Goal: Transaction & Acquisition: Book appointment/travel/reservation

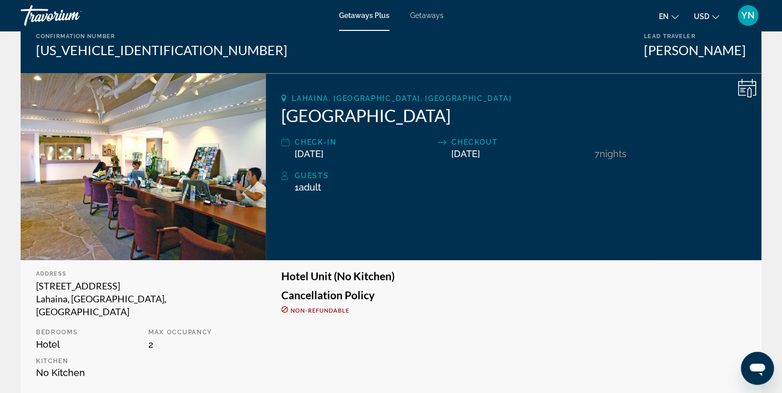
scroll to position [41, 0]
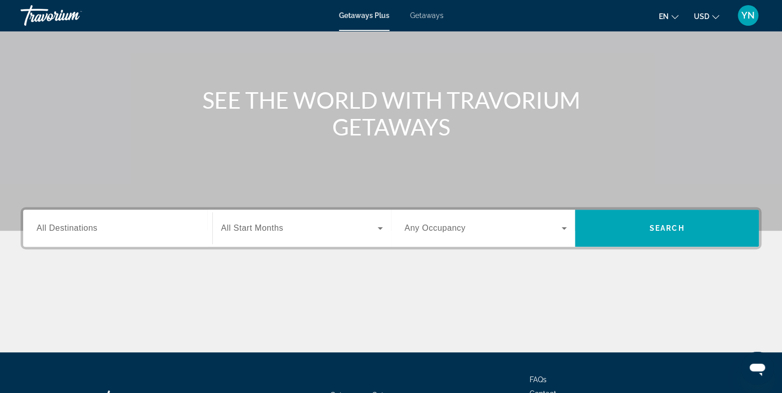
scroll to position [124, 0]
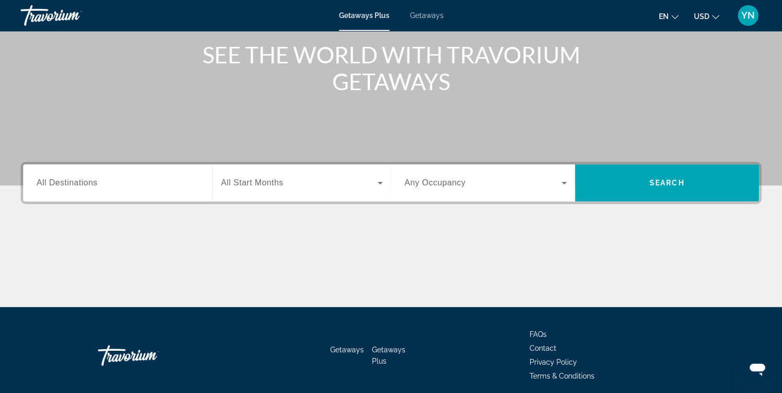
click at [93, 184] on span "All Destinations" at bounding box center [67, 182] width 61 height 9
click at [93, 184] on input "Destination All Destinations" at bounding box center [118, 183] width 162 height 12
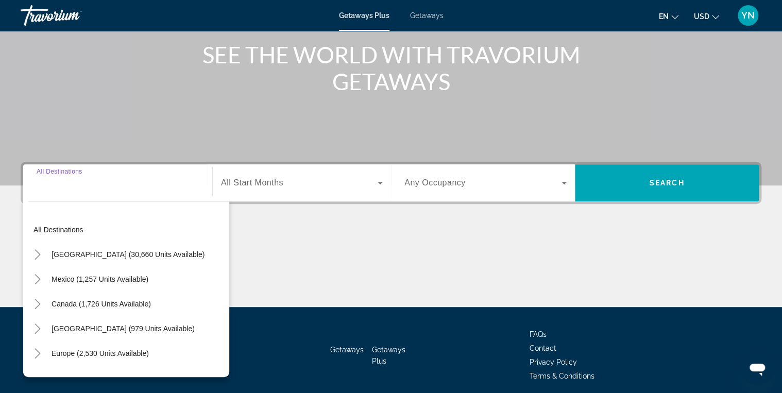
scroll to position [163, 0]
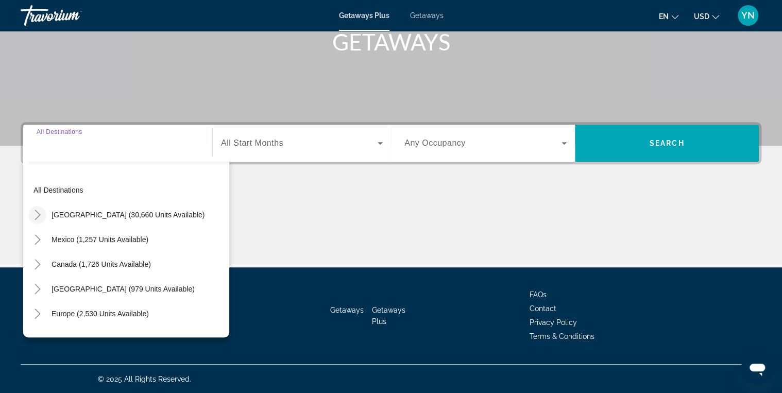
click at [39, 213] on icon "Toggle United States (30,660 units available)" at bounding box center [37, 215] width 10 height 10
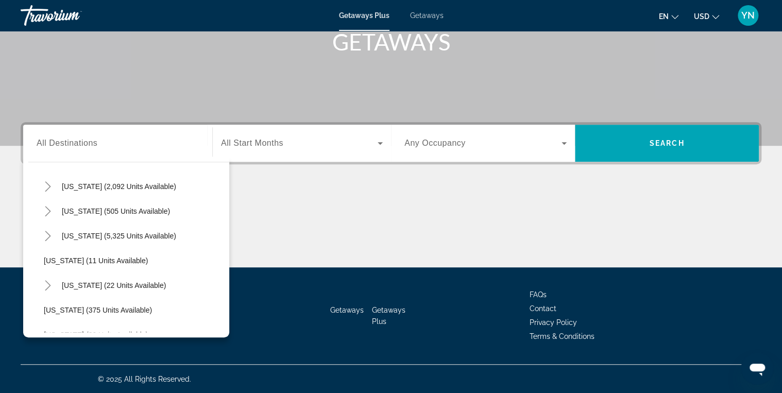
scroll to position [112, 0]
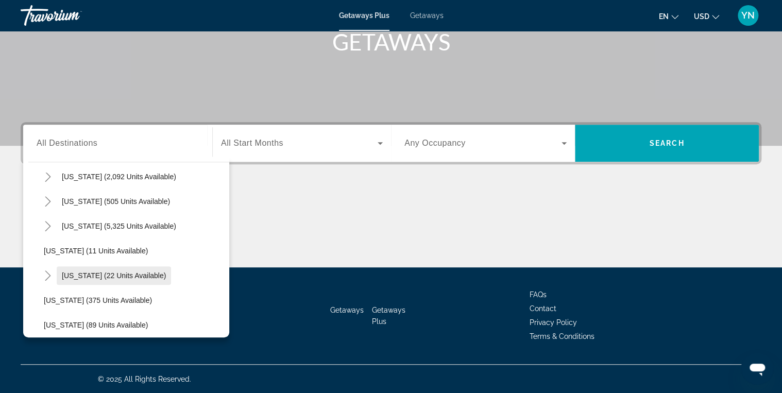
click at [79, 275] on span "Hawaii (22 units available)" at bounding box center [114, 276] width 104 height 8
type input "**********"
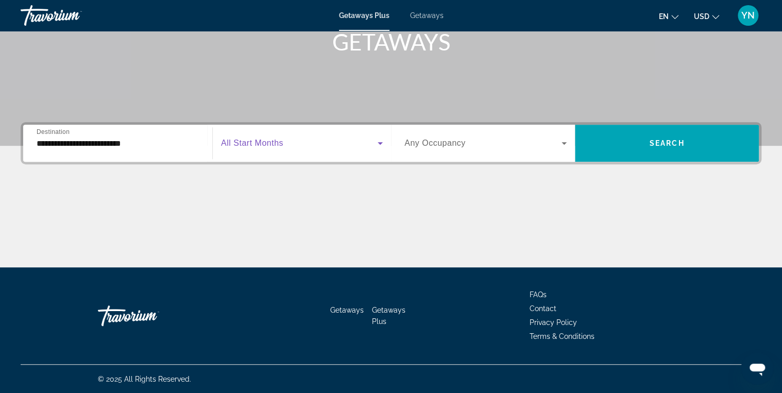
click at [286, 143] on span "Search widget" at bounding box center [299, 143] width 157 height 12
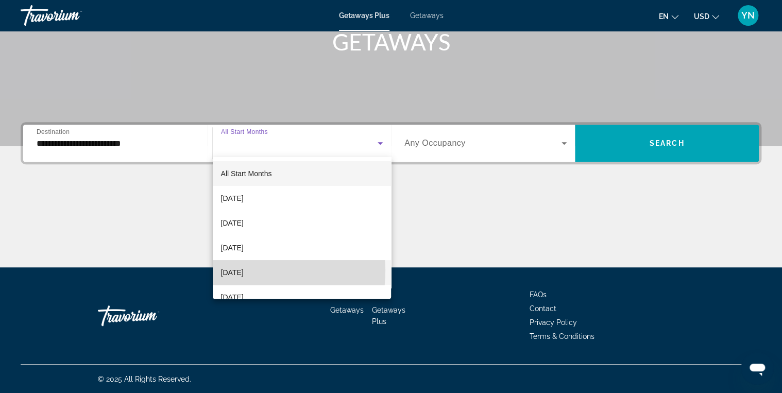
click at [244, 271] on span "[DATE]" at bounding box center [232, 272] width 23 height 12
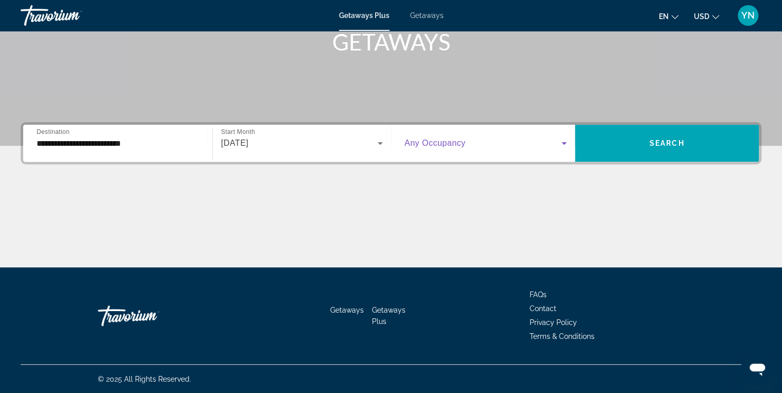
click at [558, 145] on icon "Search widget" at bounding box center [564, 143] width 12 height 12
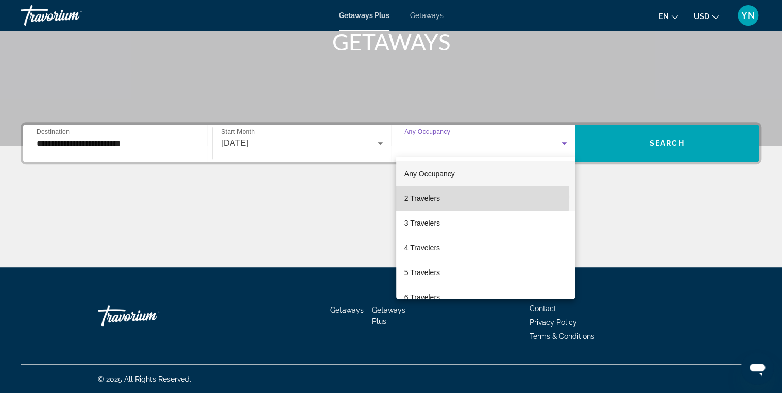
click at [426, 197] on span "2 Travelers" at bounding box center [422, 198] width 36 height 12
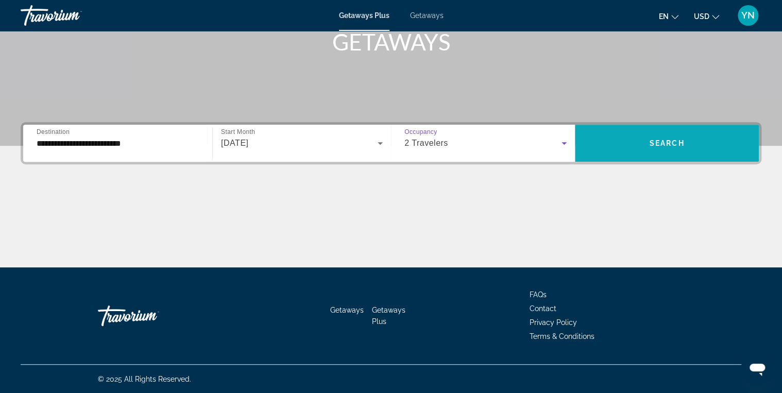
click at [674, 142] on span "Search" at bounding box center [667, 143] width 35 height 8
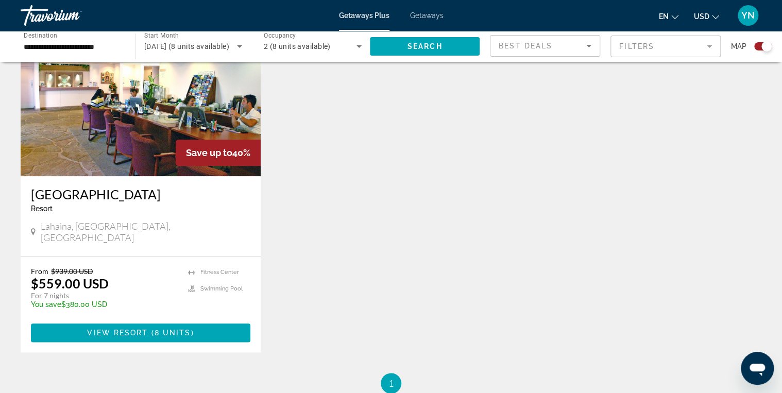
scroll to position [412, 0]
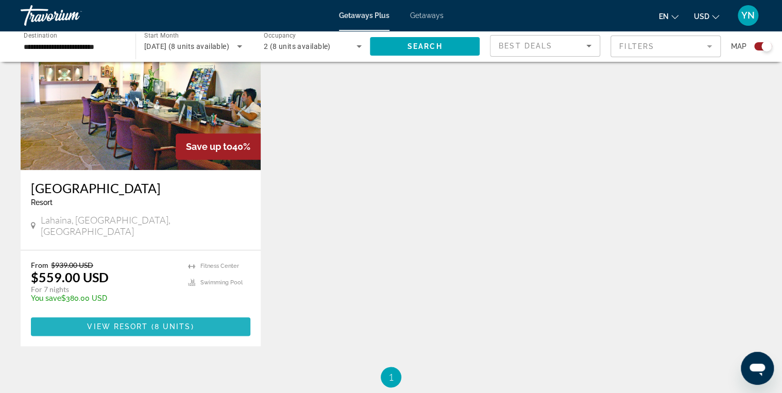
click at [127, 323] on span "View Resort" at bounding box center [117, 327] width 61 height 8
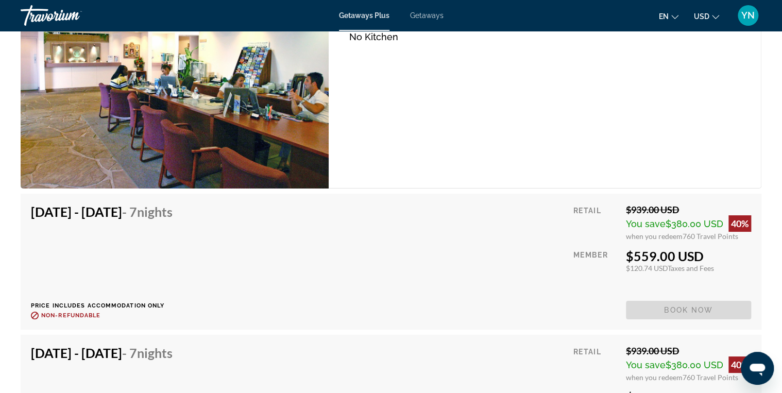
scroll to position [1855, 0]
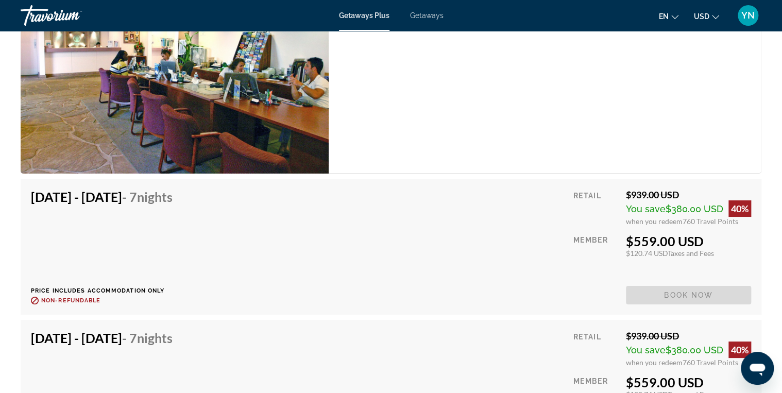
click at [333, 234] on div "Dec 6, 2025 - Dec 13, 2025 - 7 Nights Price includes accommodation only Refunda…" at bounding box center [391, 246] width 720 height 115
click at [686, 293] on span "Book now" at bounding box center [688, 295] width 125 height 19
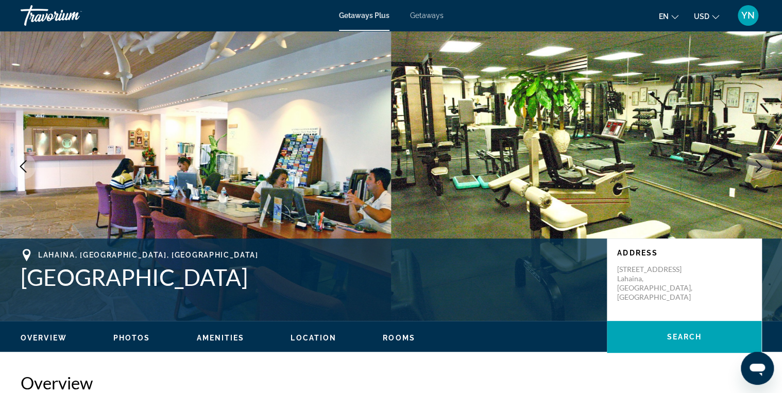
scroll to position [0, 0]
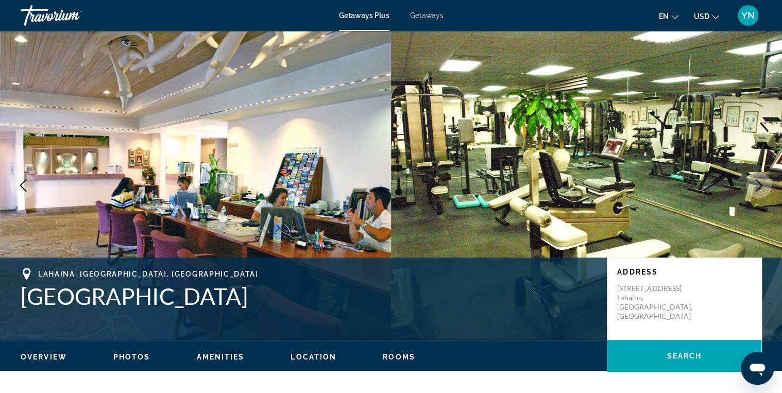
click at [429, 16] on span "Getaways" at bounding box center [426, 15] width 33 height 8
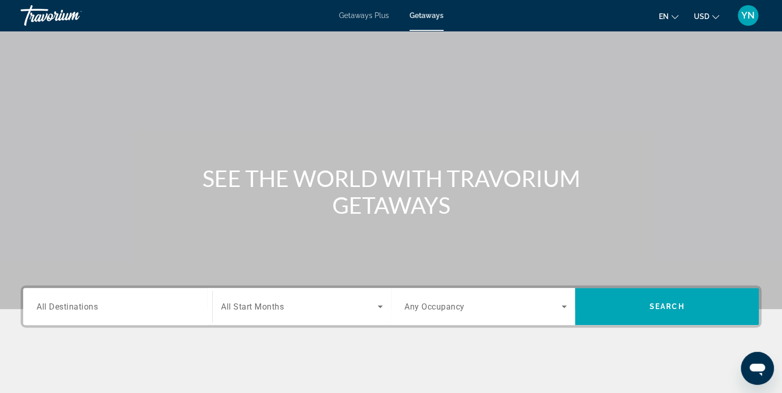
scroll to position [163, 0]
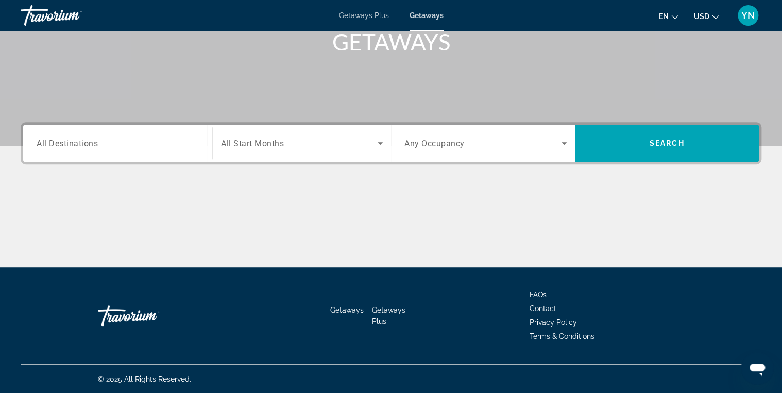
click at [82, 137] on div "Destination All Destinations" at bounding box center [118, 143] width 162 height 29
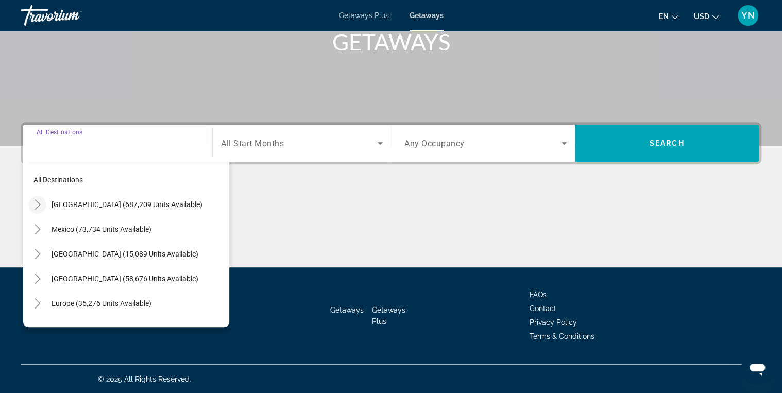
click at [38, 204] on icon "Toggle United States (687,209 units available)" at bounding box center [37, 204] width 10 height 10
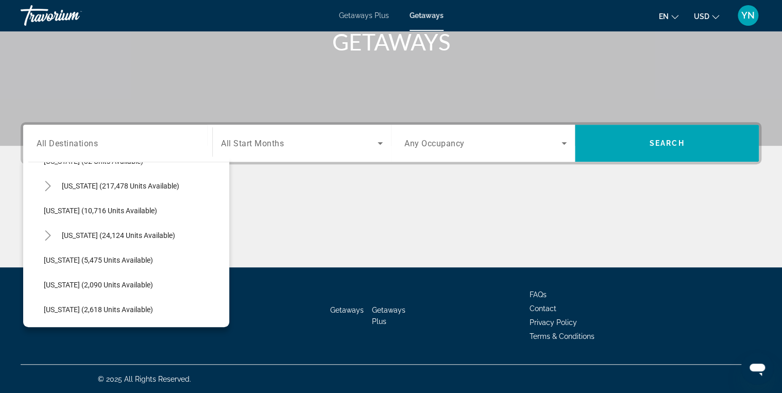
scroll to position [206, 0]
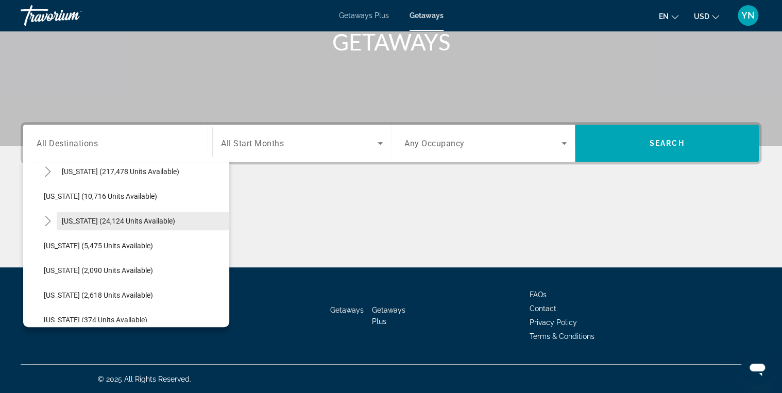
click at [78, 221] on span "[US_STATE] (24,124 units available)" at bounding box center [118, 221] width 113 height 8
type input "**********"
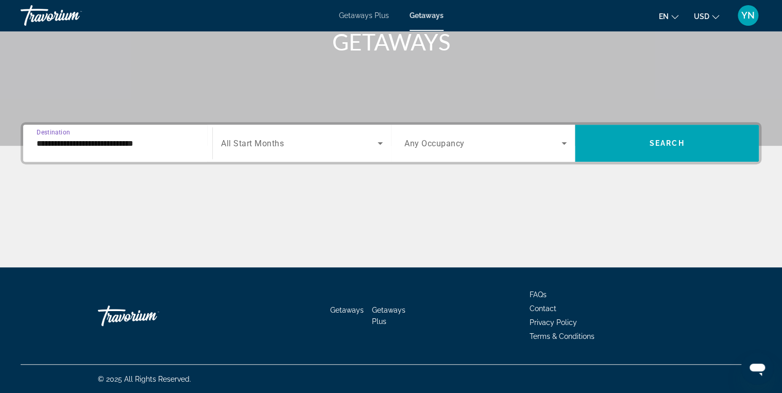
click at [271, 160] on div "Start Month All Start Months" at bounding box center [301, 143] width 179 height 37
click at [280, 139] on span "All Start Months" at bounding box center [252, 144] width 63 height 10
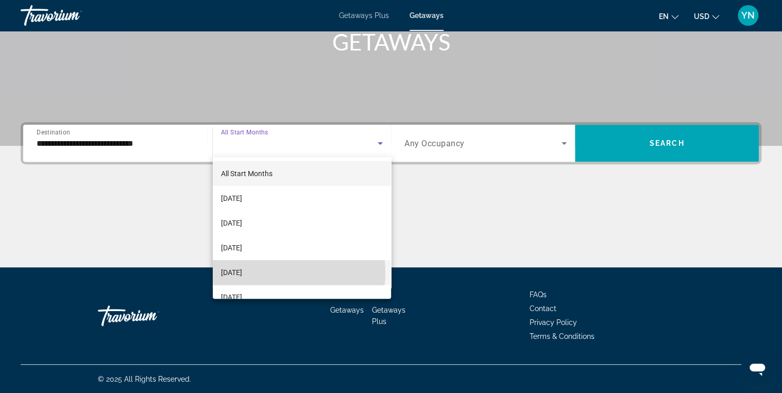
click at [272, 273] on mat-option "[DATE]" at bounding box center [302, 272] width 178 height 25
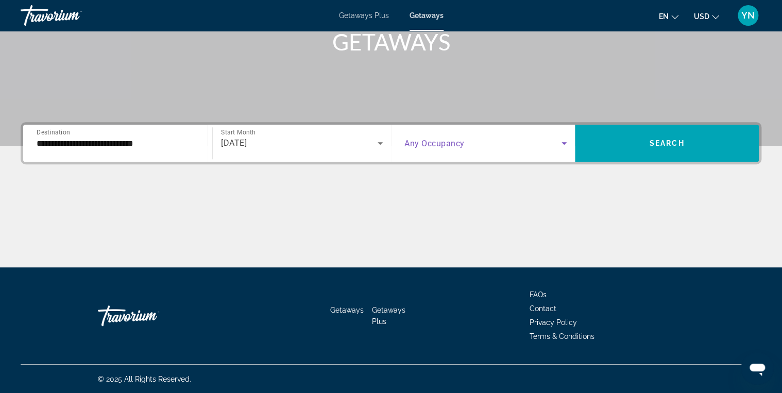
click at [508, 139] on span "Search widget" at bounding box center [482, 143] width 157 height 12
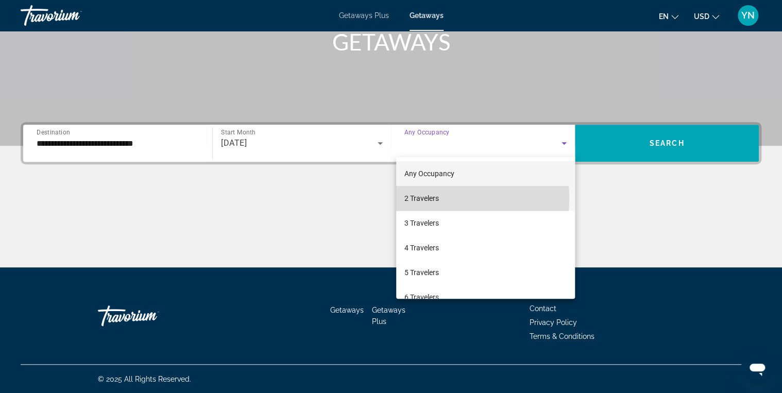
click at [431, 198] on span "2 Travelers" at bounding box center [421, 198] width 35 height 12
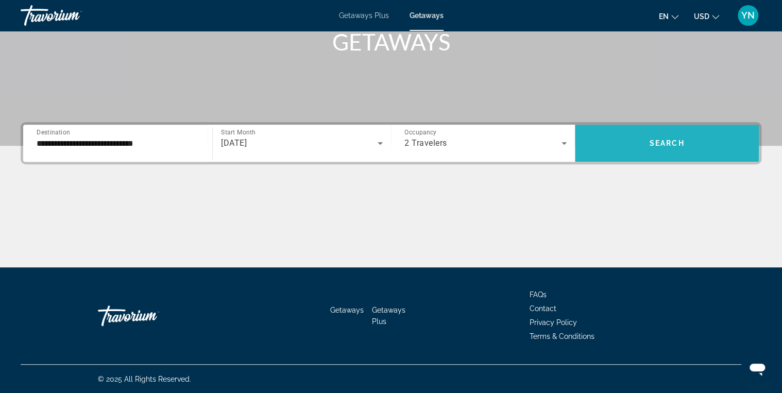
click at [657, 144] on span "Search" at bounding box center [667, 143] width 35 height 8
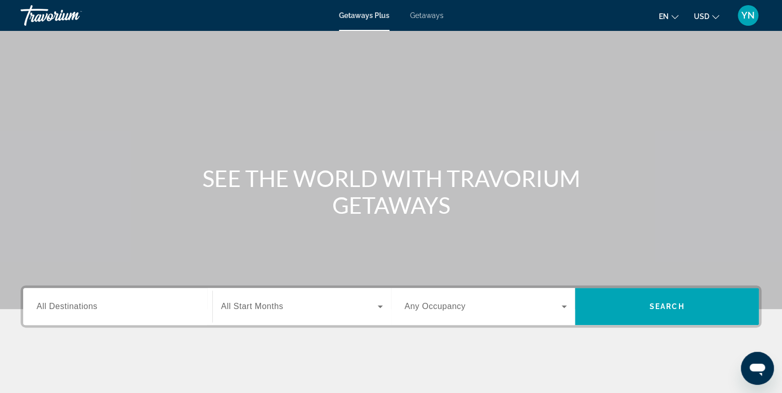
click at [427, 12] on span "Getaways" at bounding box center [426, 15] width 33 height 8
click at [62, 308] on span "All Destinations" at bounding box center [67, 306] width 61 height 9
click at [62, 308] on input "Destination All Destinations" at bounding box center [118, 307] width 162 height 12
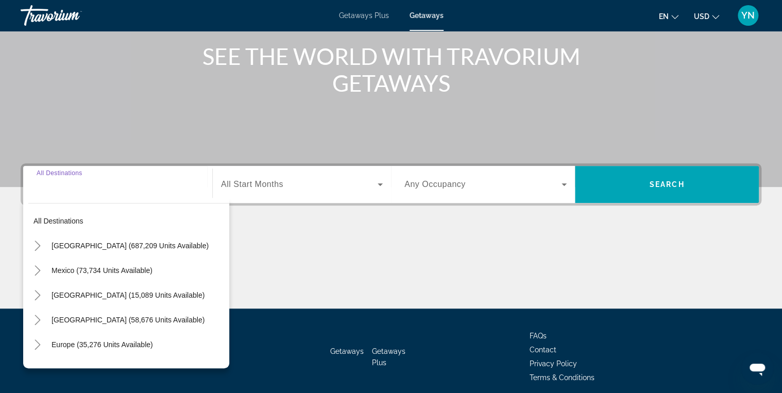
scroll to position [163, 0]
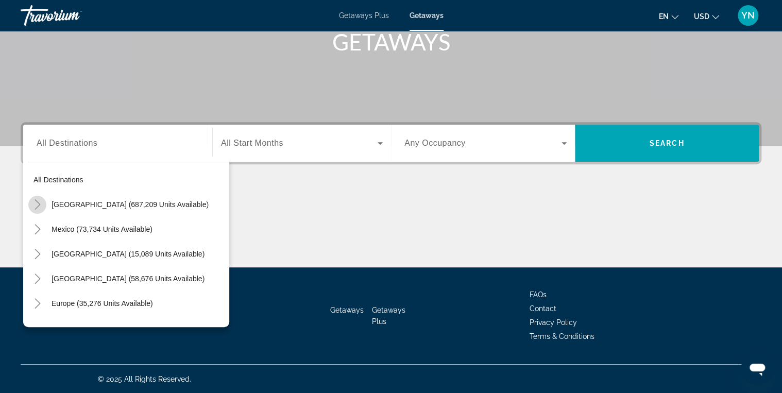
click at [34, 204] on icon "Toggle United States (687,209 units available)" at bounding box center [37, 204] width 10 height 10
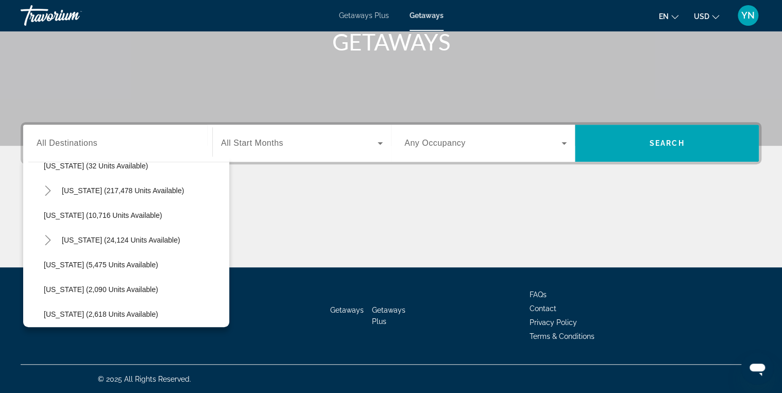
scroll to position [195, 0]
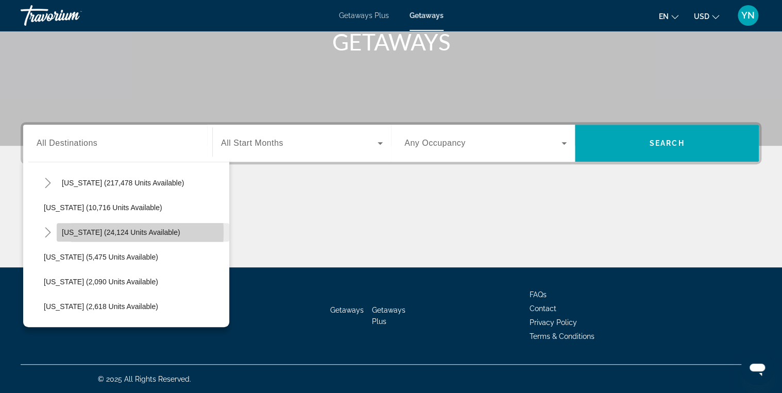
click at [81, 231] on span "[US_STATE] (24,124 units available)" at bounding box center [121, 232] width 119 height 8
type input "**********"
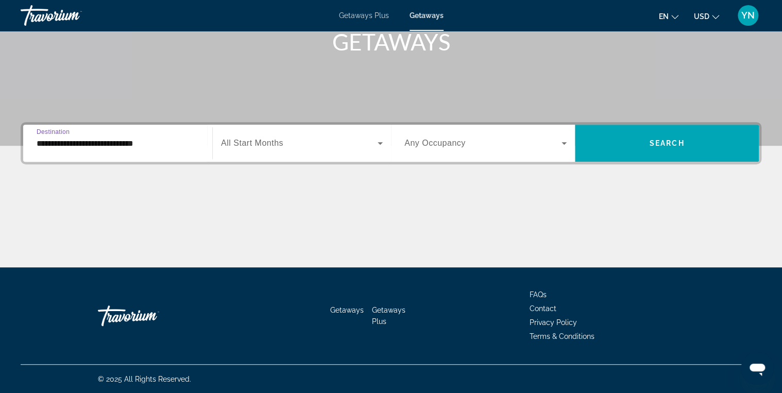
click at [370, 142] on span "Search widget" at bounding box center [299, 143] width 157 height 12
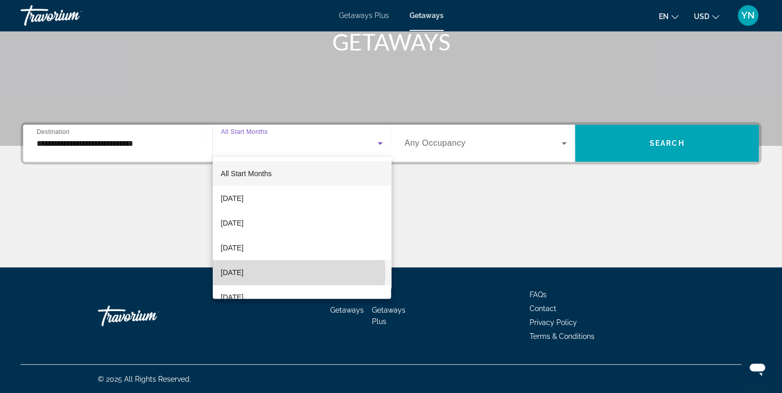
click at [244, 272] on span "[DATE]" at bounding box center [232, 272] width 23 height 12
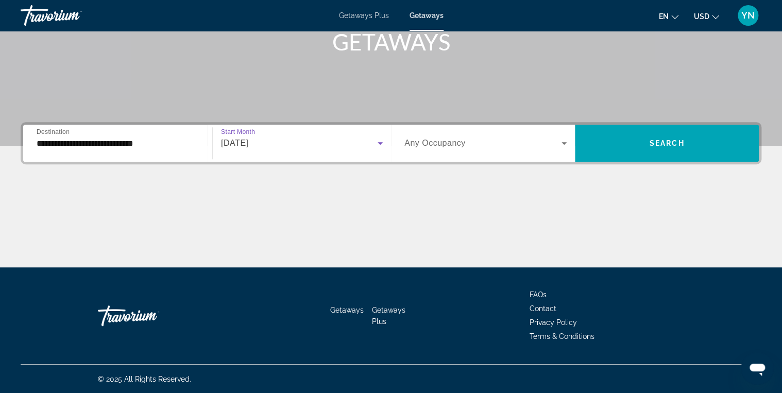
click at [540, 137] on span "Search widget" at bounding box center [482, 143] width 157 height 12
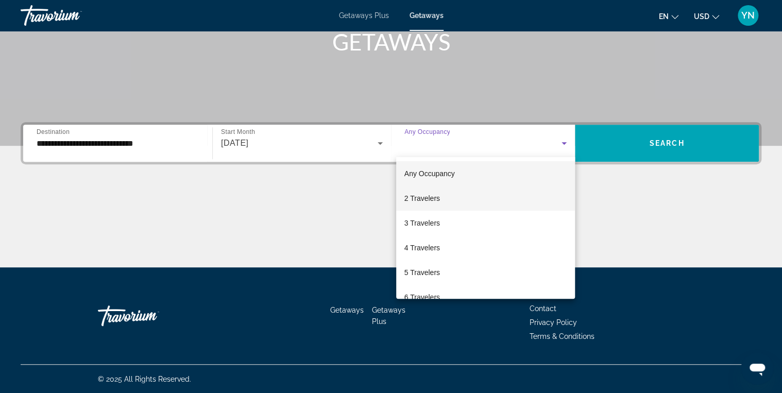
click at [429, 198] on span "2 Travelers" at bounding box center [422, 198] width 36 height 12
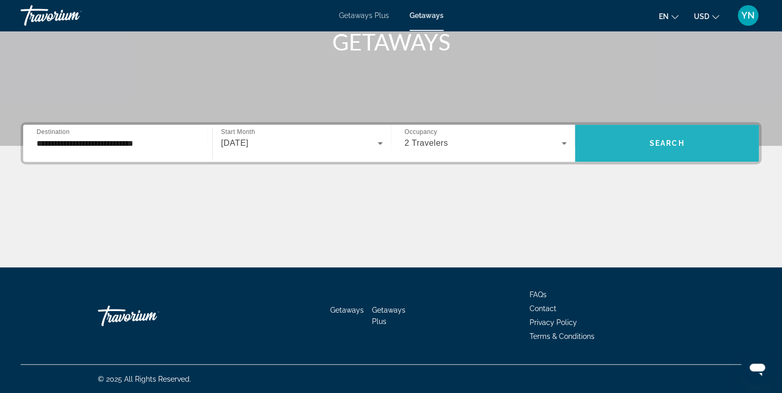
click at [653, 136] on span "Search widget" at bounding box center [667, 143] width 184 height 25
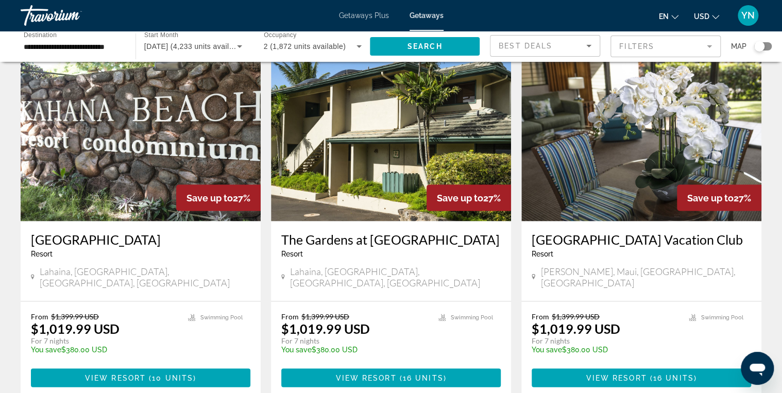
scroll to position [866, 0]
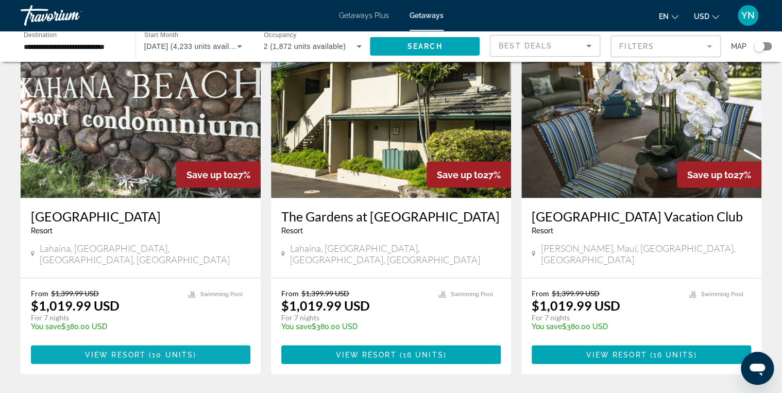
click at [138, 350] on span "View Resort" at bounding box center [115, 354] width 61 height 8
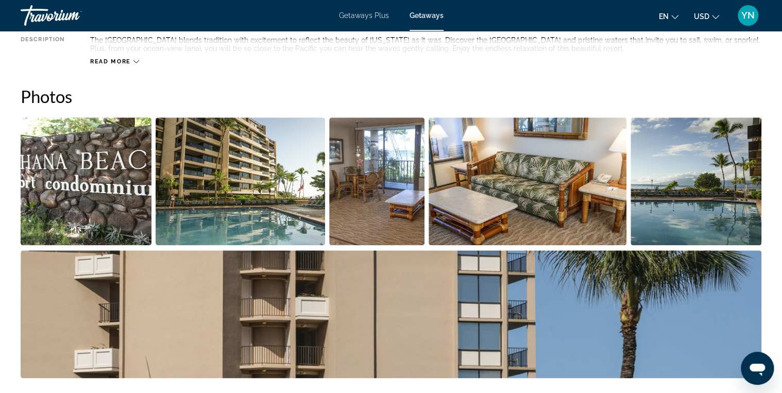
scroll to position [412, 0]
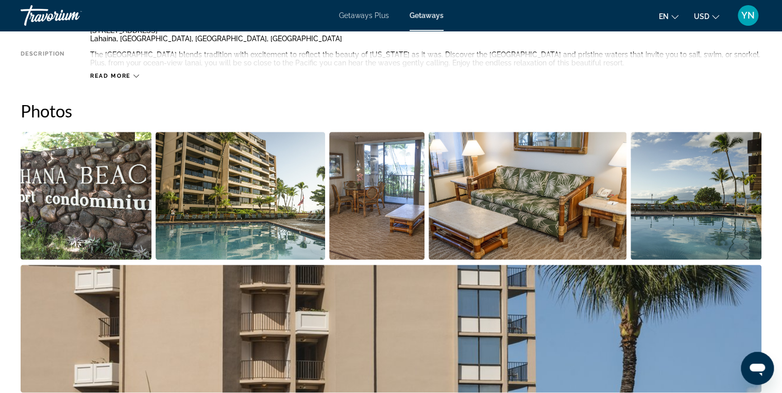
click at [77, 188] on img "Open full-screen image slider" at bounding box center [86, 196] width 131 height 128
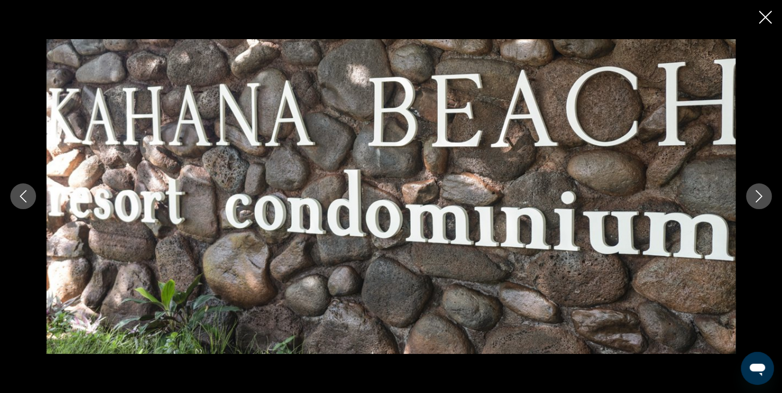
click at [764, 194] on icon "Next image" at bounding box center [759, 196] width 12 height 12
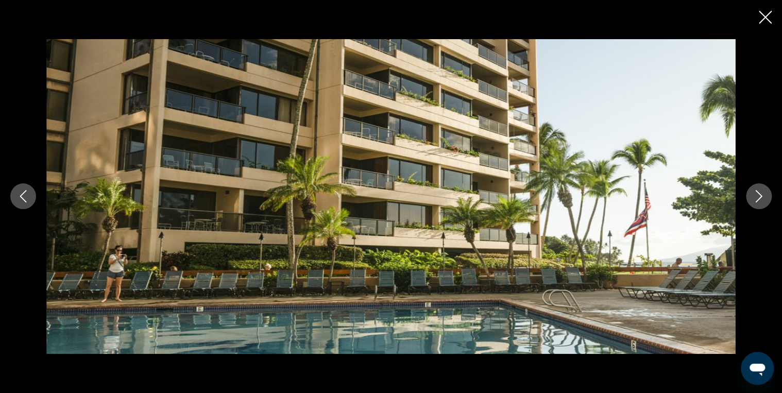
click at [764, 194] on icon "Next image" at bounding box center [759, 196] width 12 height 12
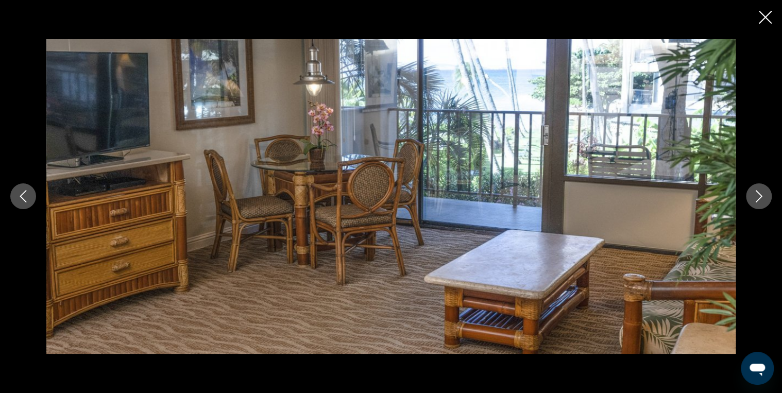
click at [764, 194] on icon "Next image" at bounding box center [759, 196] width 12 height 12
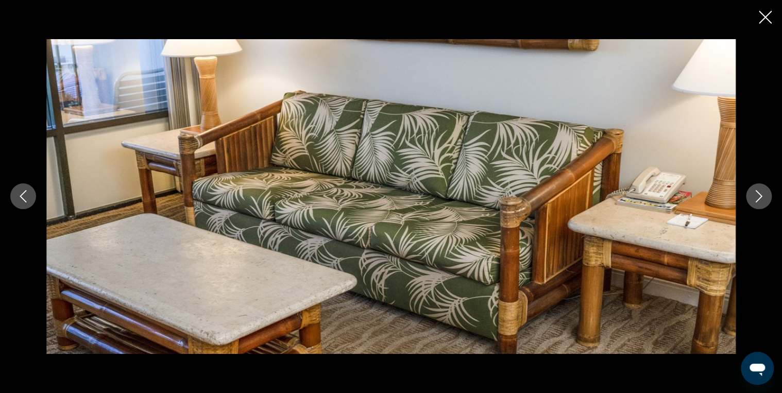
click at [764, 194] on icon "Next image" at bounding box center [759, 196] width 12 height 12
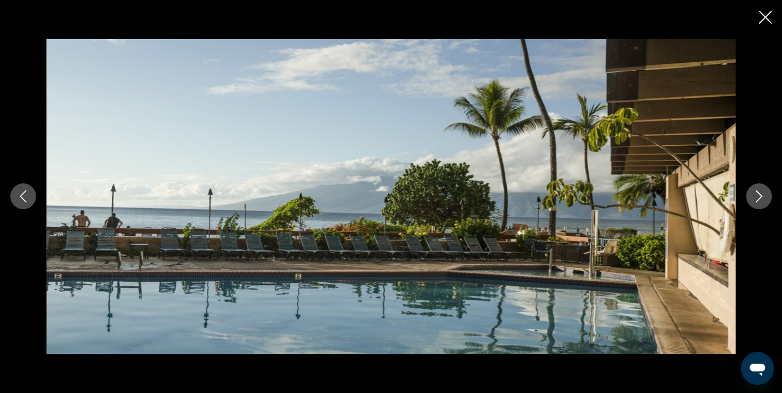
click at [764, 195] on icon "Next image" at bounding box center [759, 196] width 12 height 12
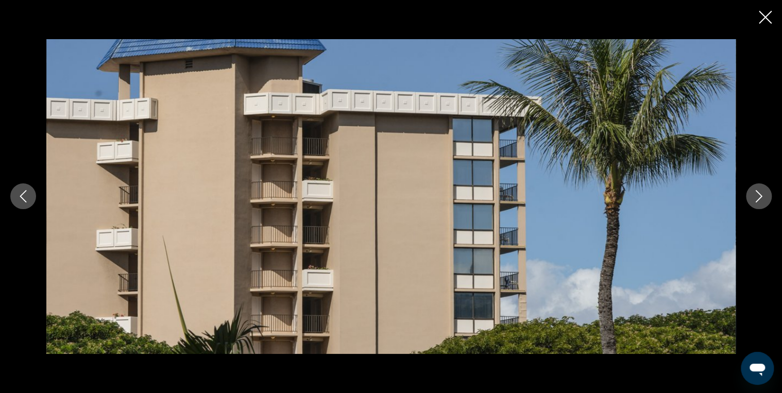
click at [765, 195] on icon "Next image" at bounding box center [759, 196] width 12 height 12
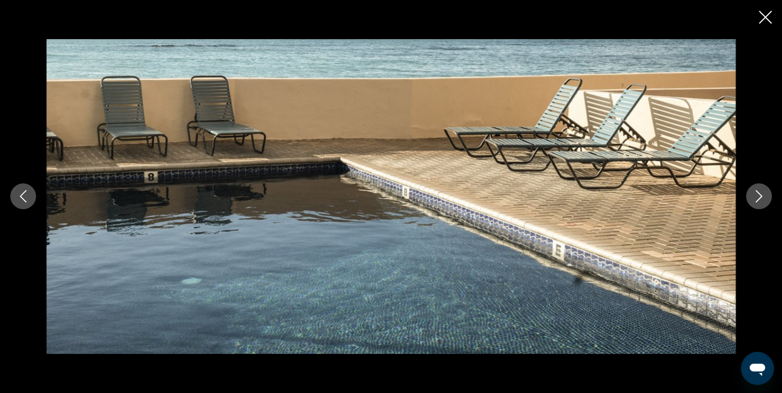
click at [765, 195] on icon "Next image" at bounding box center [759, 196] width 12 height 12
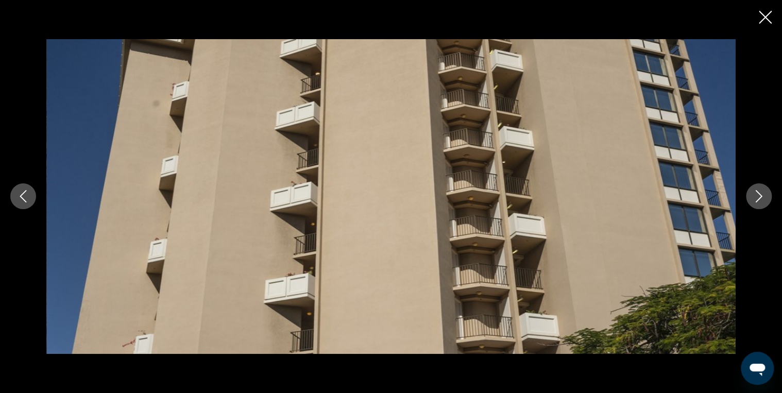
click at [765, 195] on icon "Next image" at bounding box center [759, 196] width 12 height 12
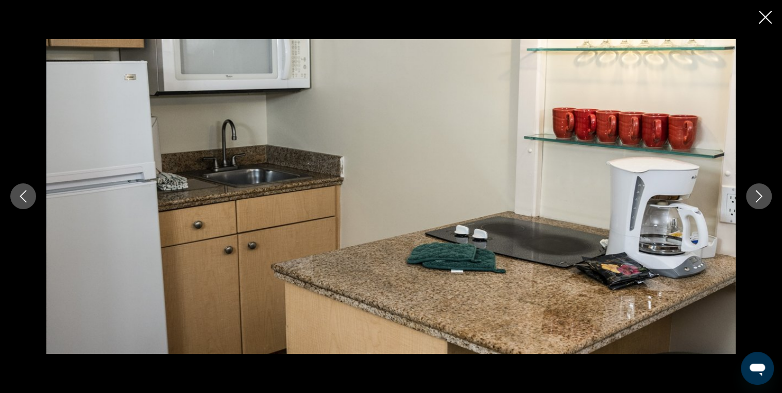
click at [765, 195] on icon "Next image" at bounding box center [759, 196] width 12 height 12
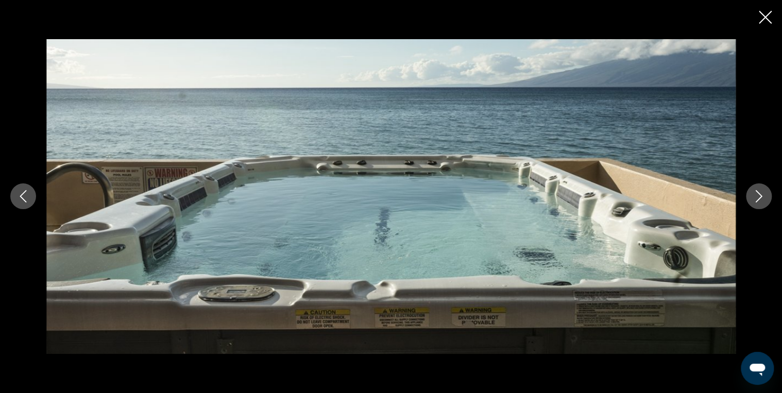
click at [765, 195] on icon "Next image" at bounding box center [759, 196] width 12 height 12
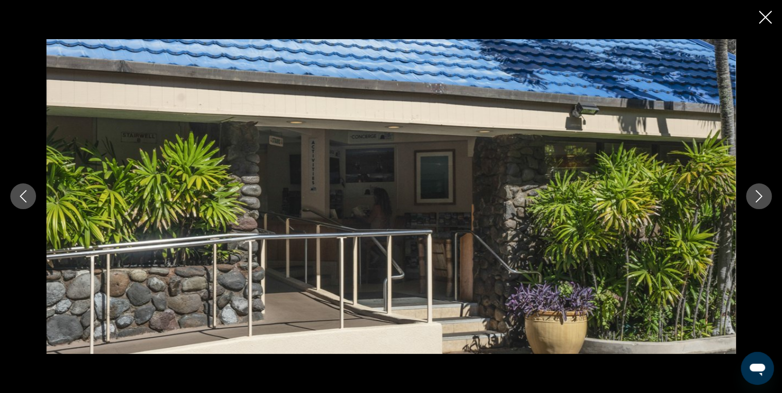
click at [765, 195] on icon "Next image" at bounding box center [759, 196] width 12 height 12
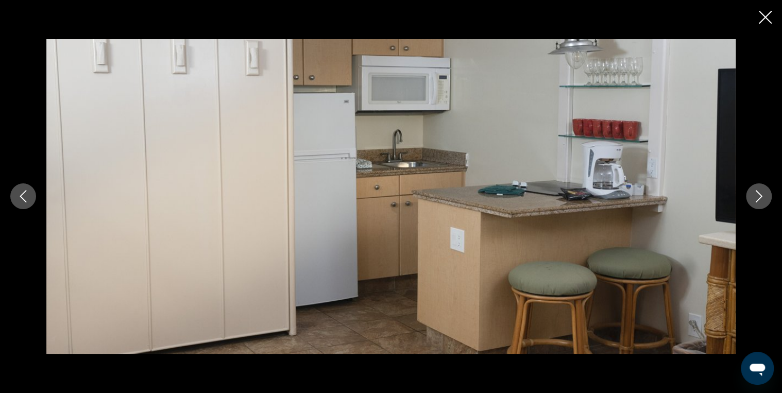
click at [765, 14] on icon "Close slideshow" at bounding box center [765, 17] width 13 height 13
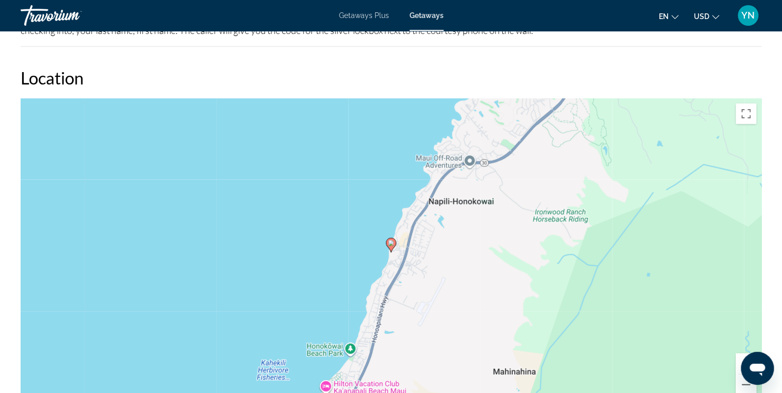
scroll to position [1484, 0]
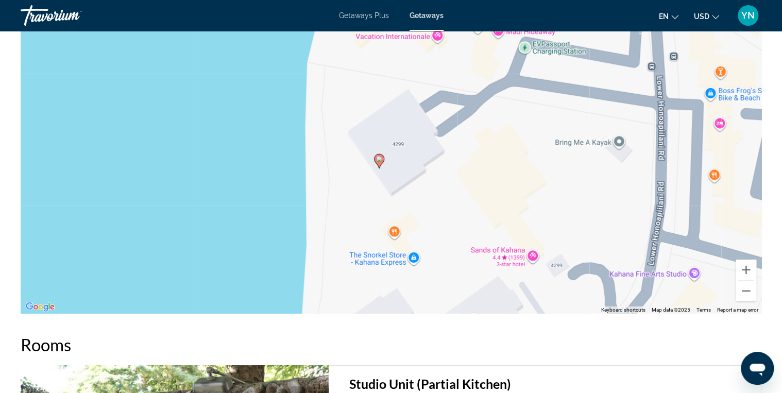
click at [398, 151] on div "To activate drag with keyboard, press Alt + Enter. Once in keyboard drag state,…" at bounding box center [391, 159] width 741 height 309
click at [404, 140] on div "To activate drag with keyboard, press Alt + Enter. Once in keyboard drag state,…" at bounding box center [391, 159] width 741 height 309
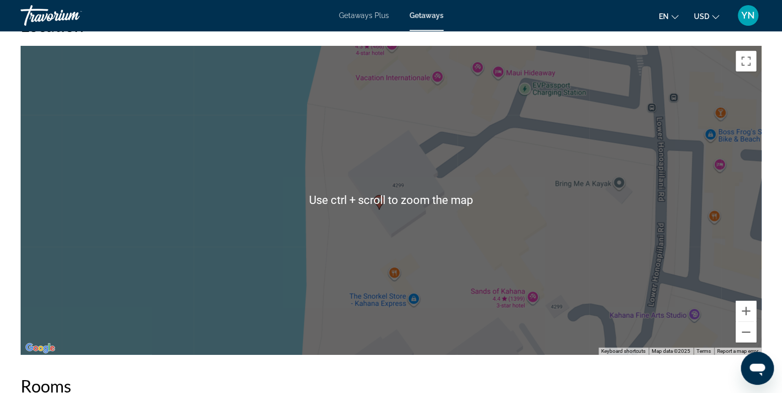
scroll to position [1401, 0]
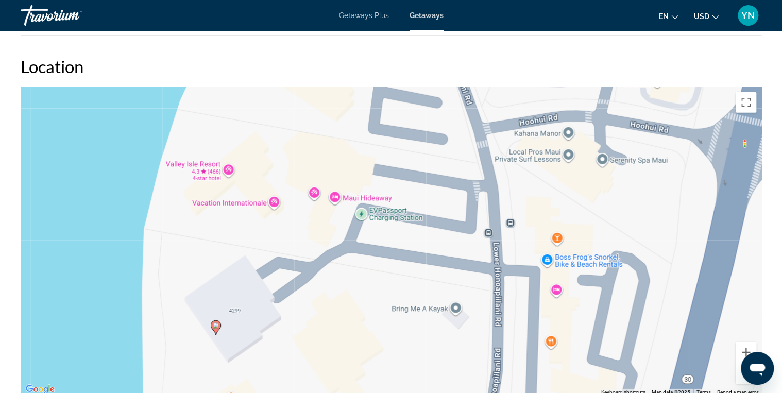
drag, startPoint x: 553, startPoint y: 255, endPoint x: 390, endPoint y: 337, distance: 183.2
click at [390, 337] on div "To activate drag with keyboard, press Alt + Enter. Once in keyboard drag state,…" at bounding box center [391, 241] width 741 height 309
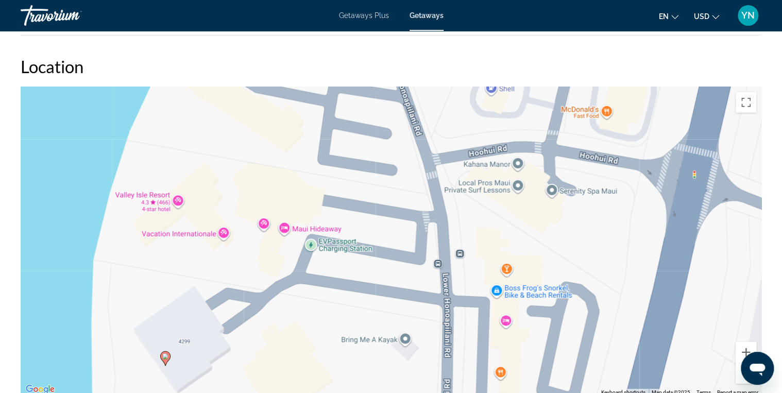
drag, startPoint x: 545, startPoint y: 168, endPoint x: 495, endPoint y: 201, distance: 60.3
click at [495, 201] on div "To activate drag with keyboard, press Alt + Enter. Once in keyboard drag state,…" at bounding box center [391, 241] width 741 height 309
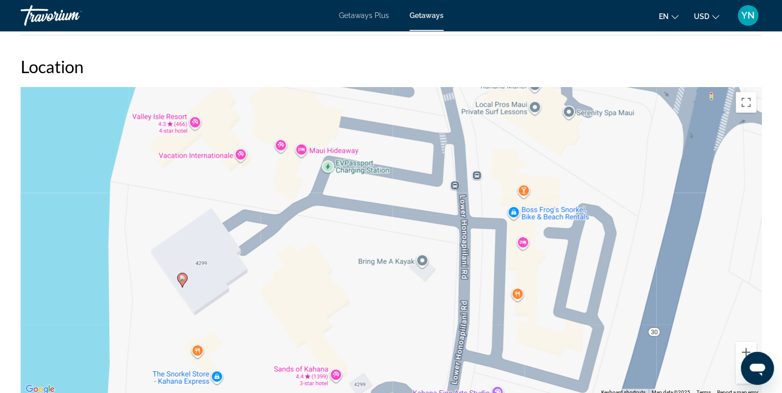
drag, startPoint x: 510, startPoint y: 167, endPoint x: 527, endPoint y: 99, distance: 70.6
click at [527, 99] on div "To activate drag with keyboard, press Alt + Enter. Once in keyboard drag state,…" at bounding box center [391, 241] width 741 height 309
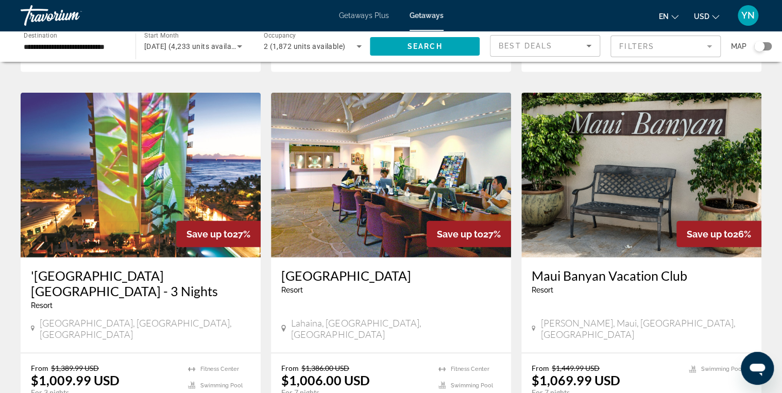
scroll to position [1195, 0]
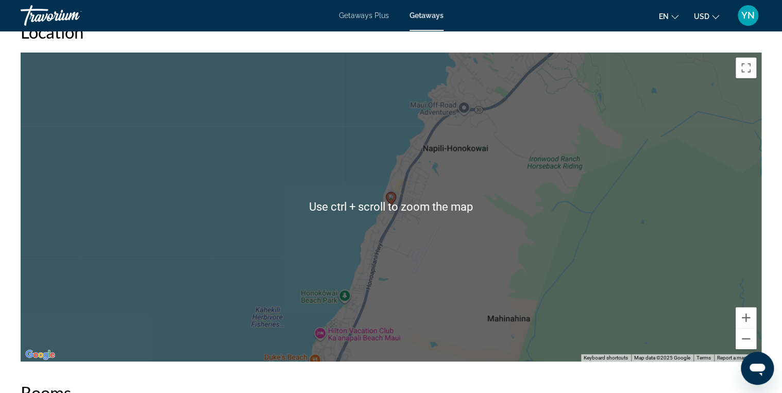
scroll to position [1401, 0]
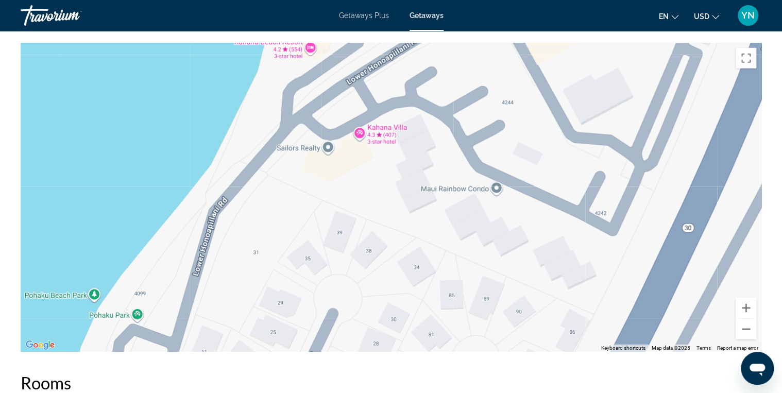
drag, startPoint x: 218, startPoint y: 221, endPoint x: 358, endPoint y: 20, distance: 245.4
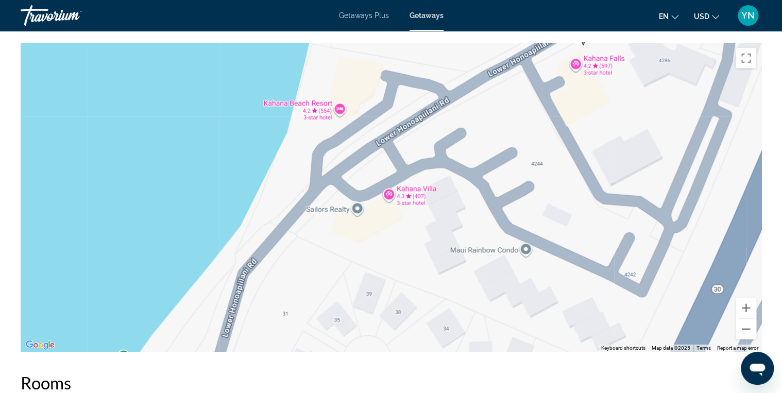
drag, startPoint x: 283, startPoint y: 239, endPoint x: 312, endPoint y: 291, distance: 59.1
click at [312, 298] on div "To activate drag with keyboard, press Alt + Enter. Once in keyboard drag state,…" at bounding box center [391, 197] width 741 height 309
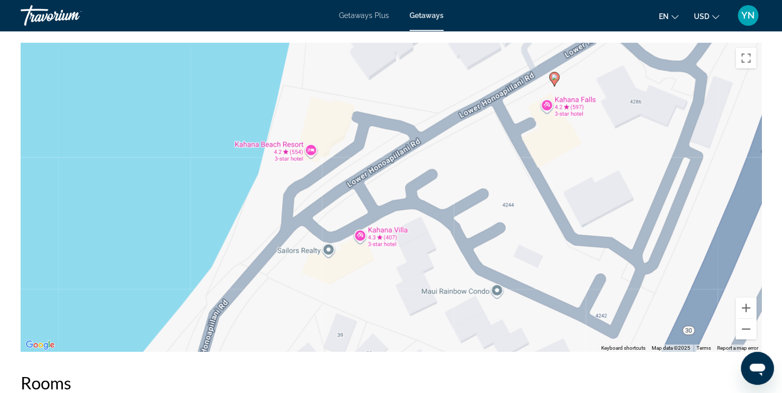
drag, startPoint x: 484, startPoint y: 115, endPoint x: 460, endPoint y: 153, distance: 44.6
click at [460, 153] on div "To activate drag with keyboard, press Alt + Enter. Once in keyboard drag state,…" at bounding box center [391, 197] width 741 height 309
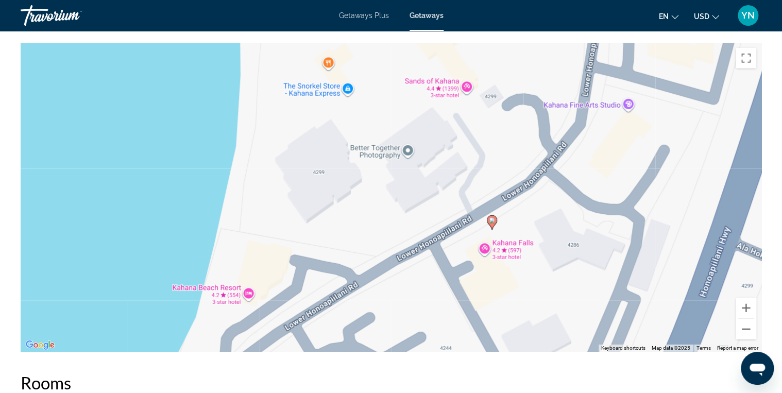
drag, startPoint x: 475, startPoint y: 132, endPoint x: 405, endPoint y: 276, distance: 159.7
click at [410, 284] on div "To activate drag with keyboard, press Alt + Enter. Once in keyboard drag state,…" at bounding box center [391, 197] width 741 height 309
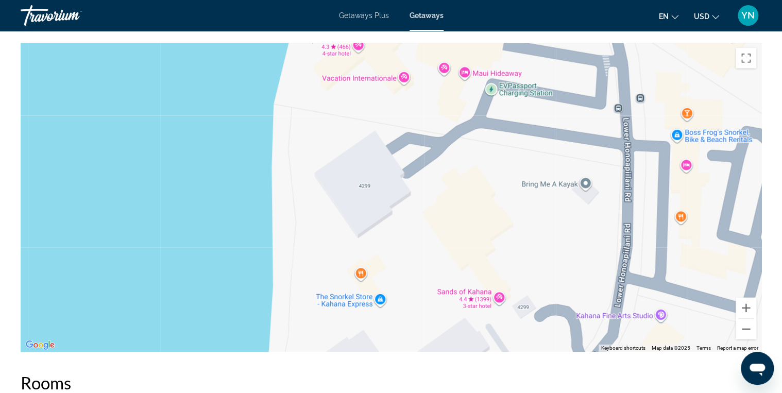
drag, startPoint x: 372, startPoint y: 60, endPoint x: 407, endPoint y: 265, distance: 207.4
click at [407, 265] on div "To activate drag with keyboard, press Alt + Enter. Once in keyboard drag state,…" at bounding box center [391, 197] width 741 height 309
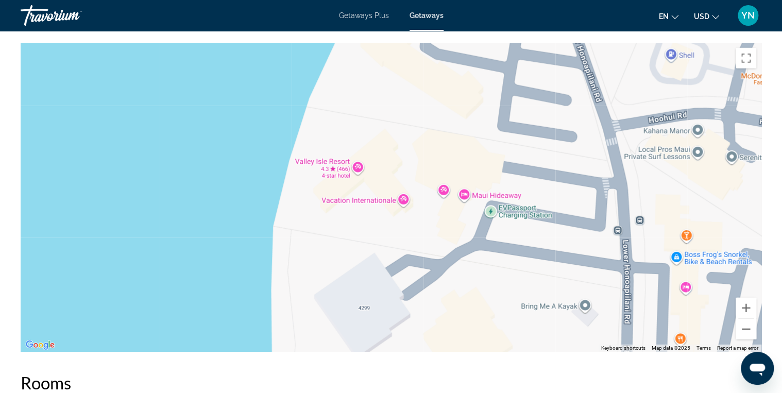
drag, startPoint x: 328, startPoint y: 91, endPoint x: 328, endPoint y: 214, distance: 123.1
click at [328, 214] on div "To activate drag with keyboard, press Alt + Enter. Once in keyboard drag state,…" at bounding box center [391, 197] width 741 height 309
click at [340, 169] on div "Main content" at bounding box center [391, 197] width 741 height 309
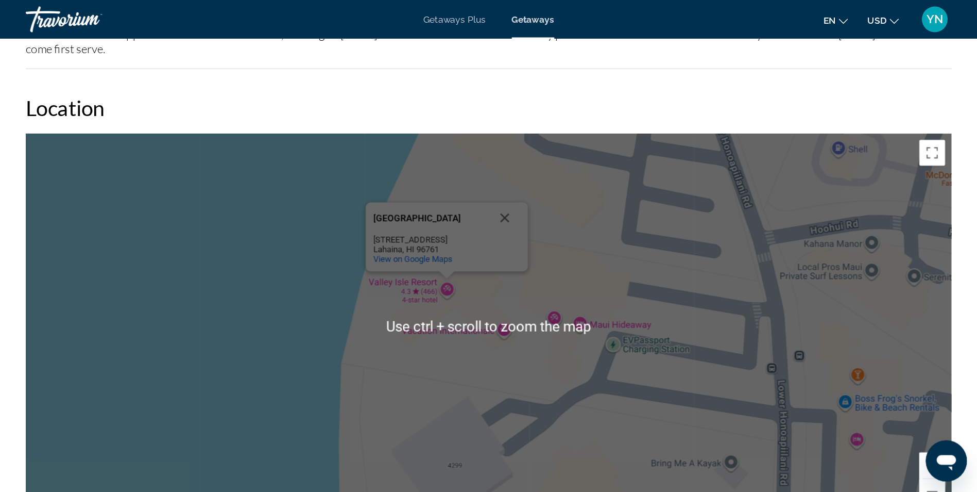
scroll to position [1319, 0]
